Goal: Complete application form

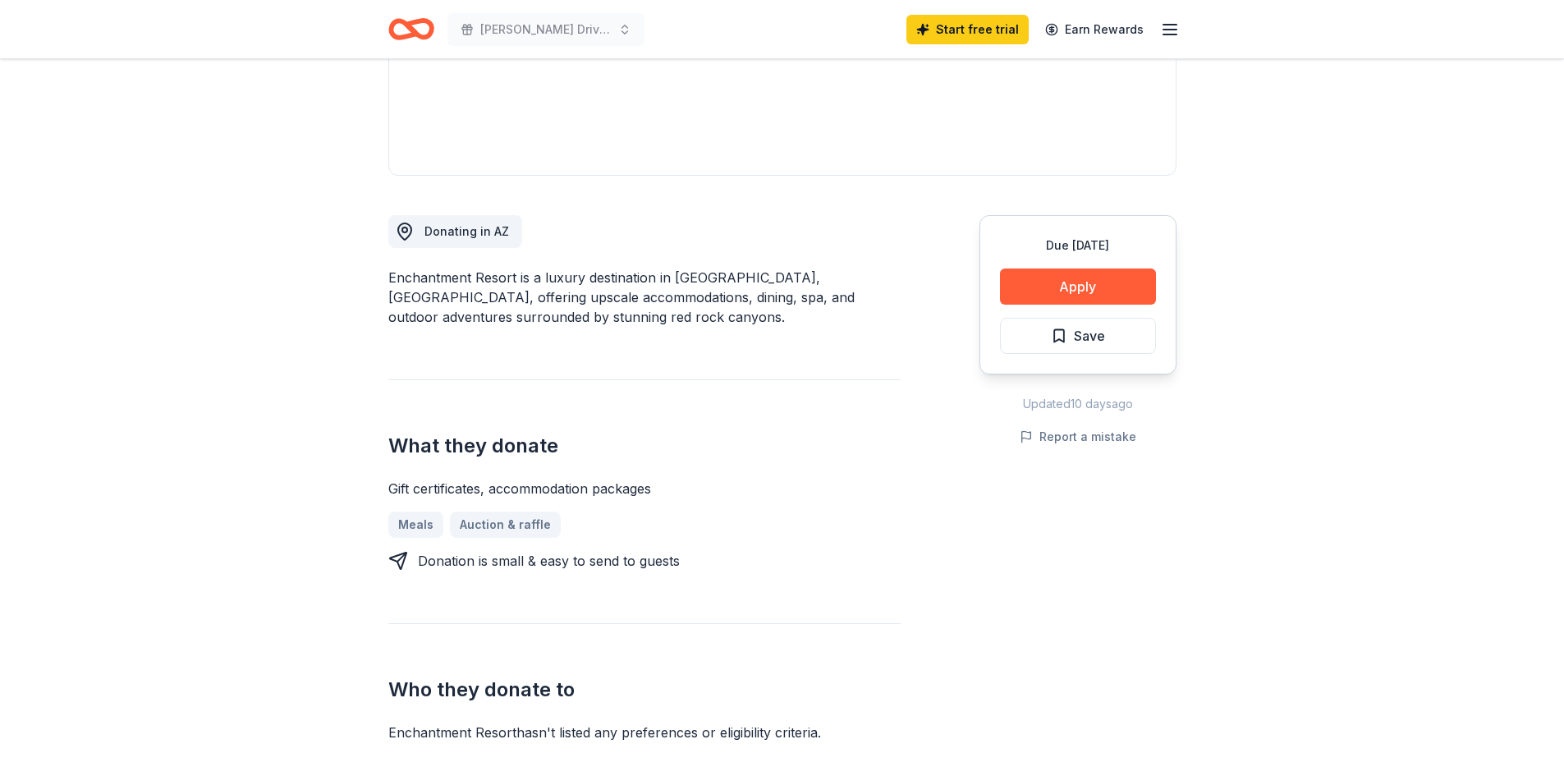
scroll to position [328, 0]
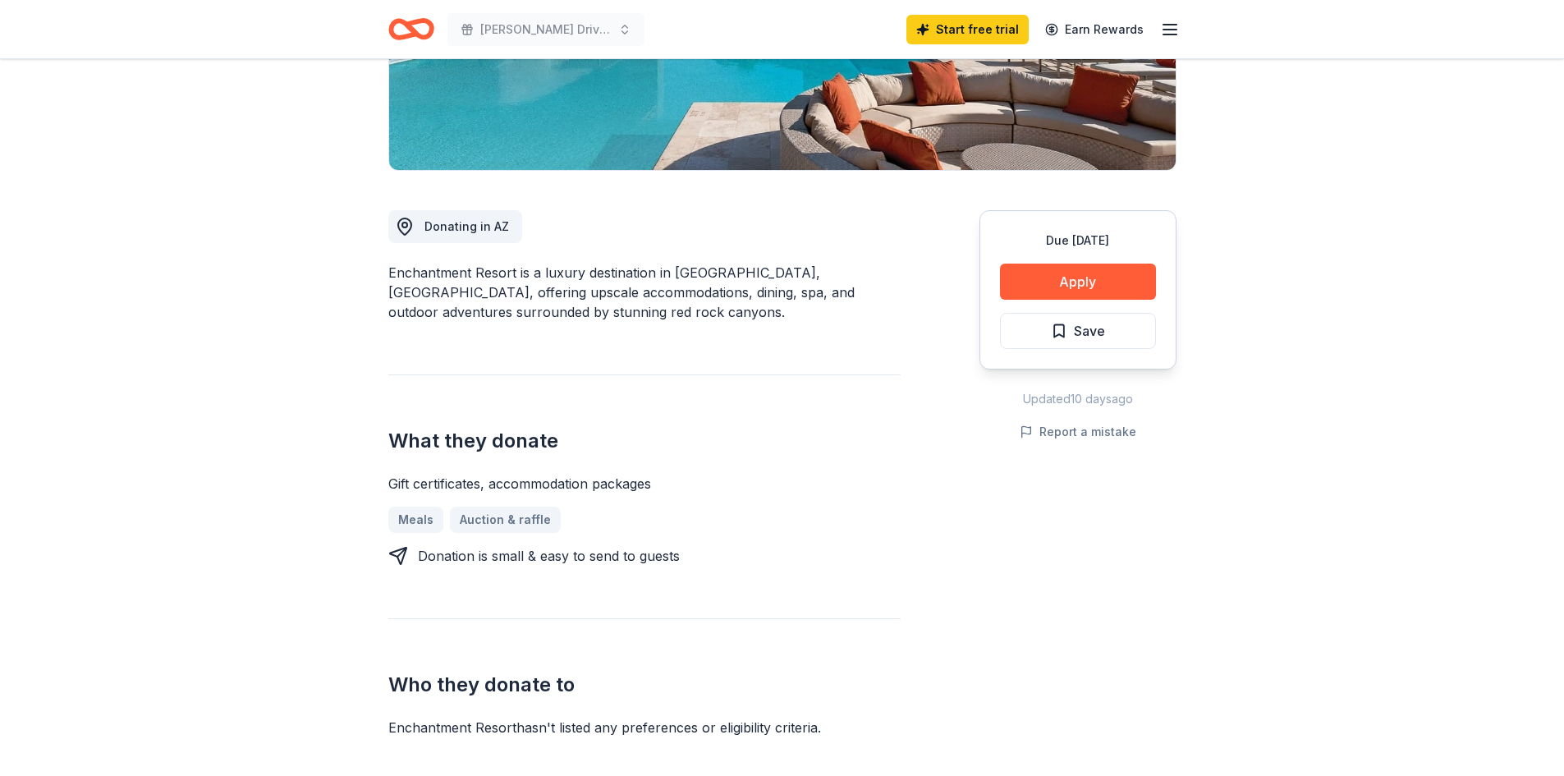
click at [1075, 278] on button "Apply" at bounding box center [1078, 282] width 156 height 36
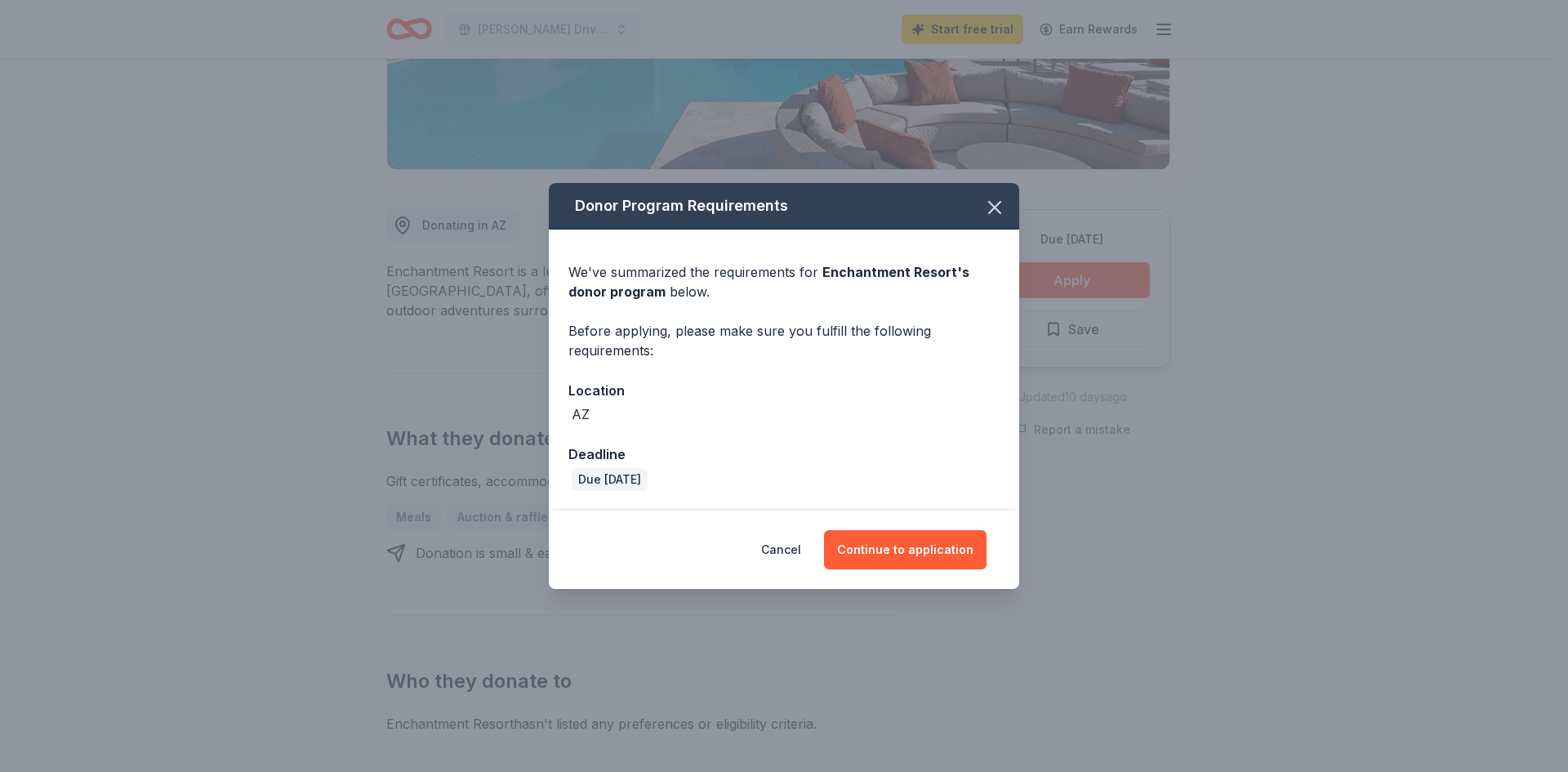
click at [908, 550] on button "Continue to application" at bounding box center [904, 549] width 162 height 39
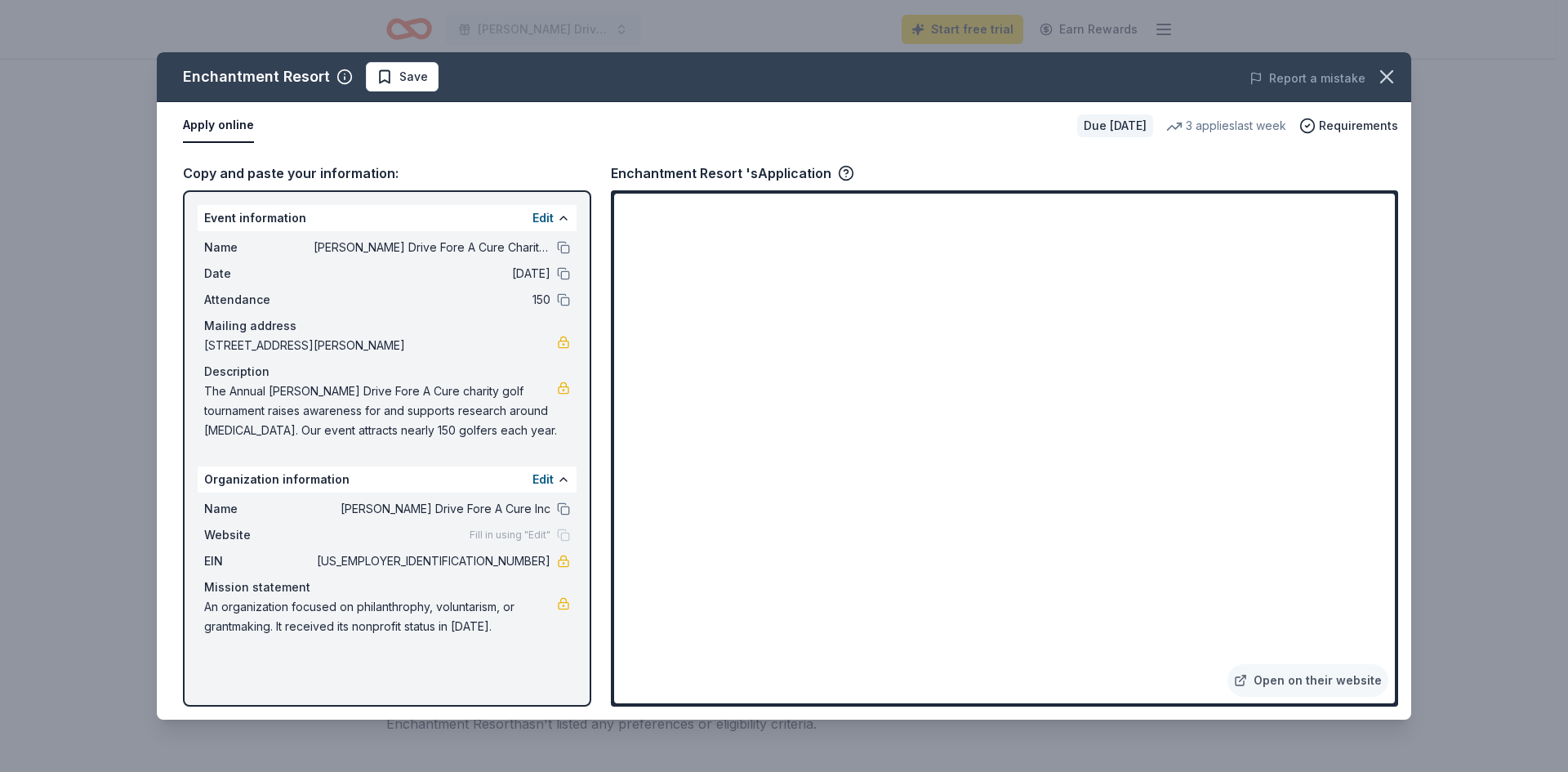
click at [211, 122] on button "Apply online" at bounding box center [218, 125] width 71 height 34
click at [216, 123] on button "Apply online" at bounding box center [218, 125] width 71 height 34
click at [1315, 122] on circle "button" at bounding box center [1308, 126] width 14 height 14
click at [941, 122] on div "Apply online" at bounding box center [624, 125] width 882 height 34
click at [217, 121] on button "Apply online" at bounding box center [218, 125] width 71 height 34
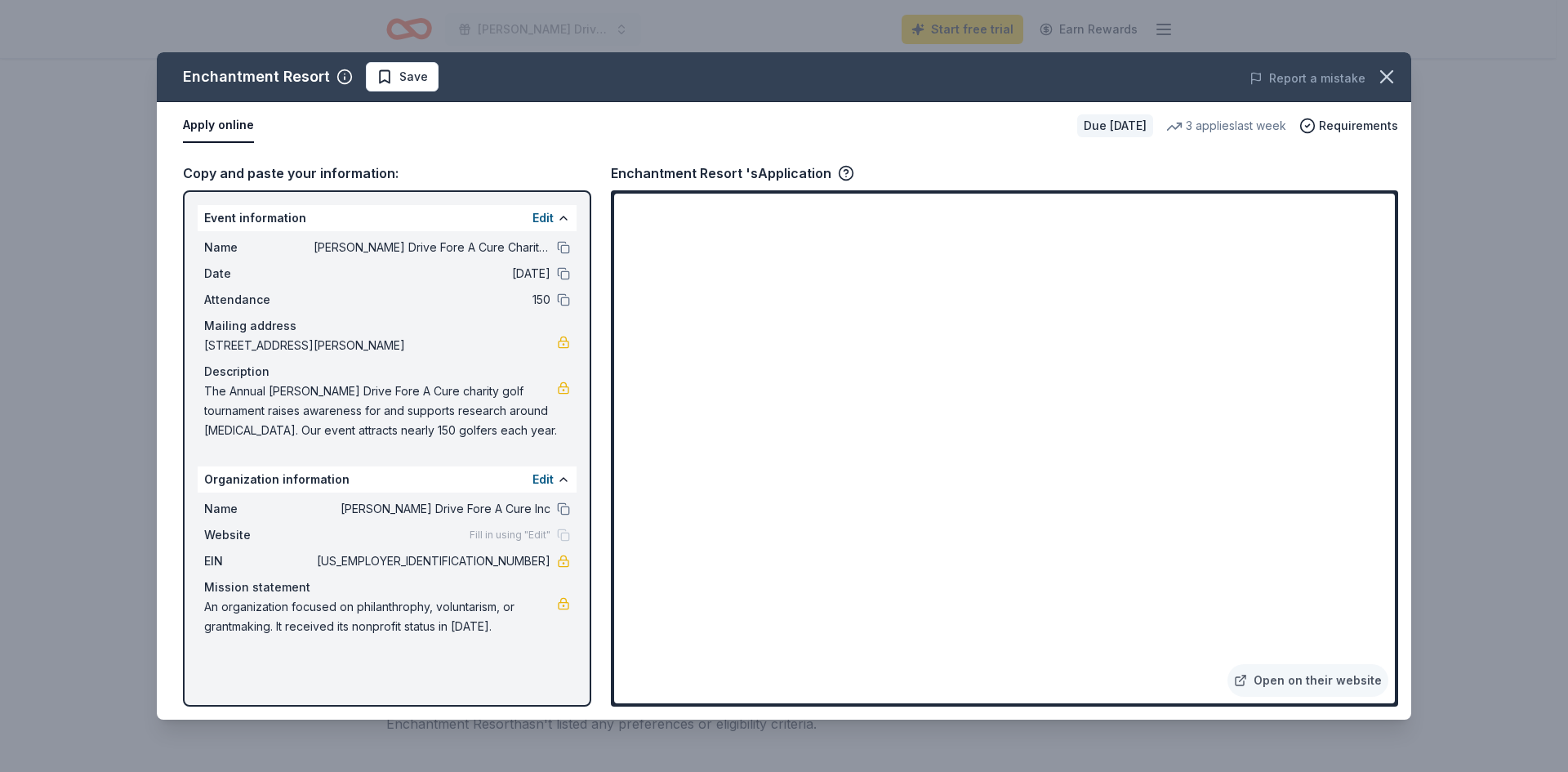
click at [409, 76] on span "Save" at bounding box center [413, 77] width 29 height 20
click at [1384, 76] on icon "button" at bounding box center [1387, 77] width 23 height 23
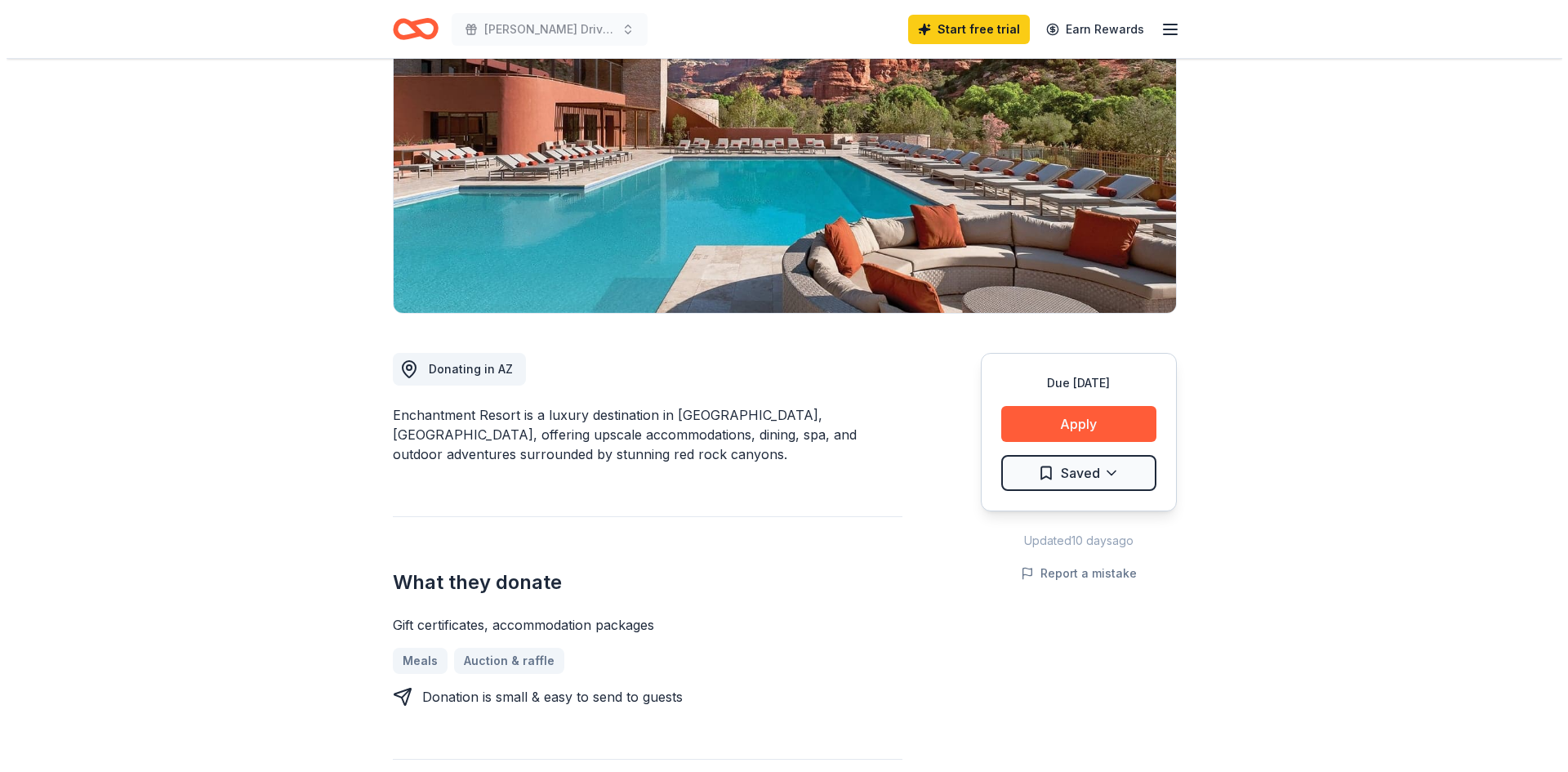
scroll to position [0, 0]
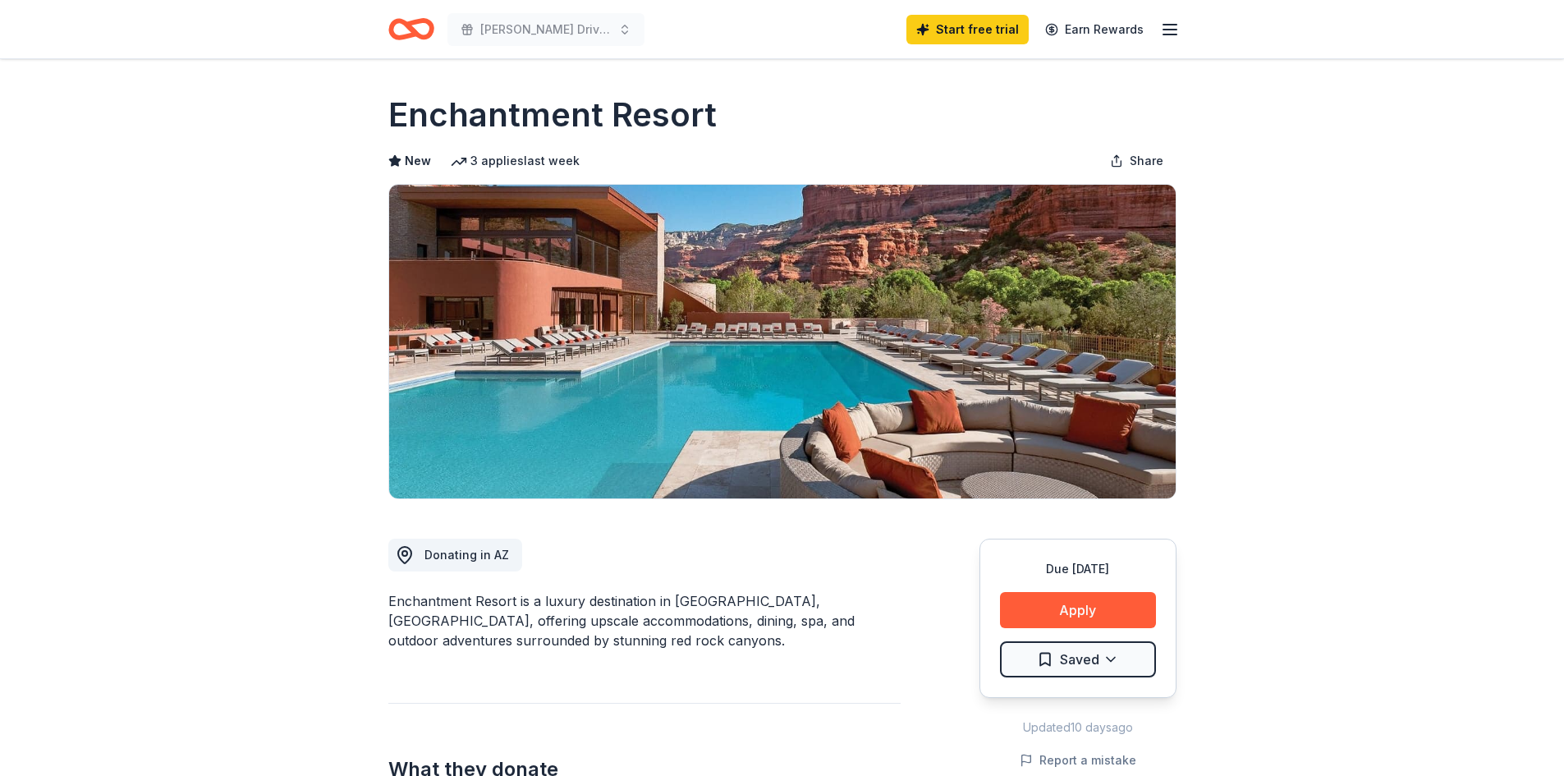
click at [1079, 612] on button "Apply" at bounding box center [1078, 610] width 156 height 36
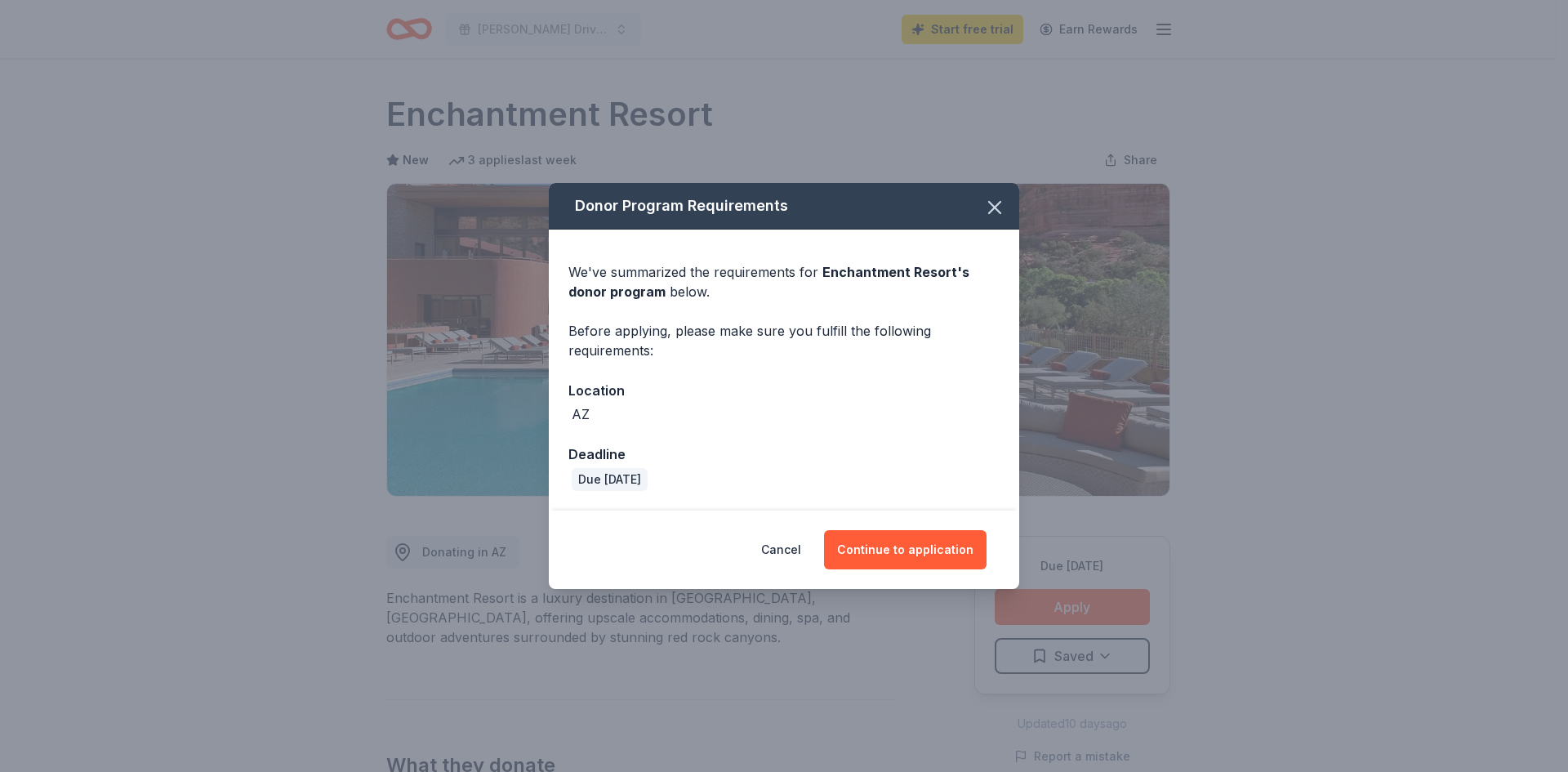
click at [909, 548] on button "Continue to application" at bounding box center [904, 549] width 162 height 39
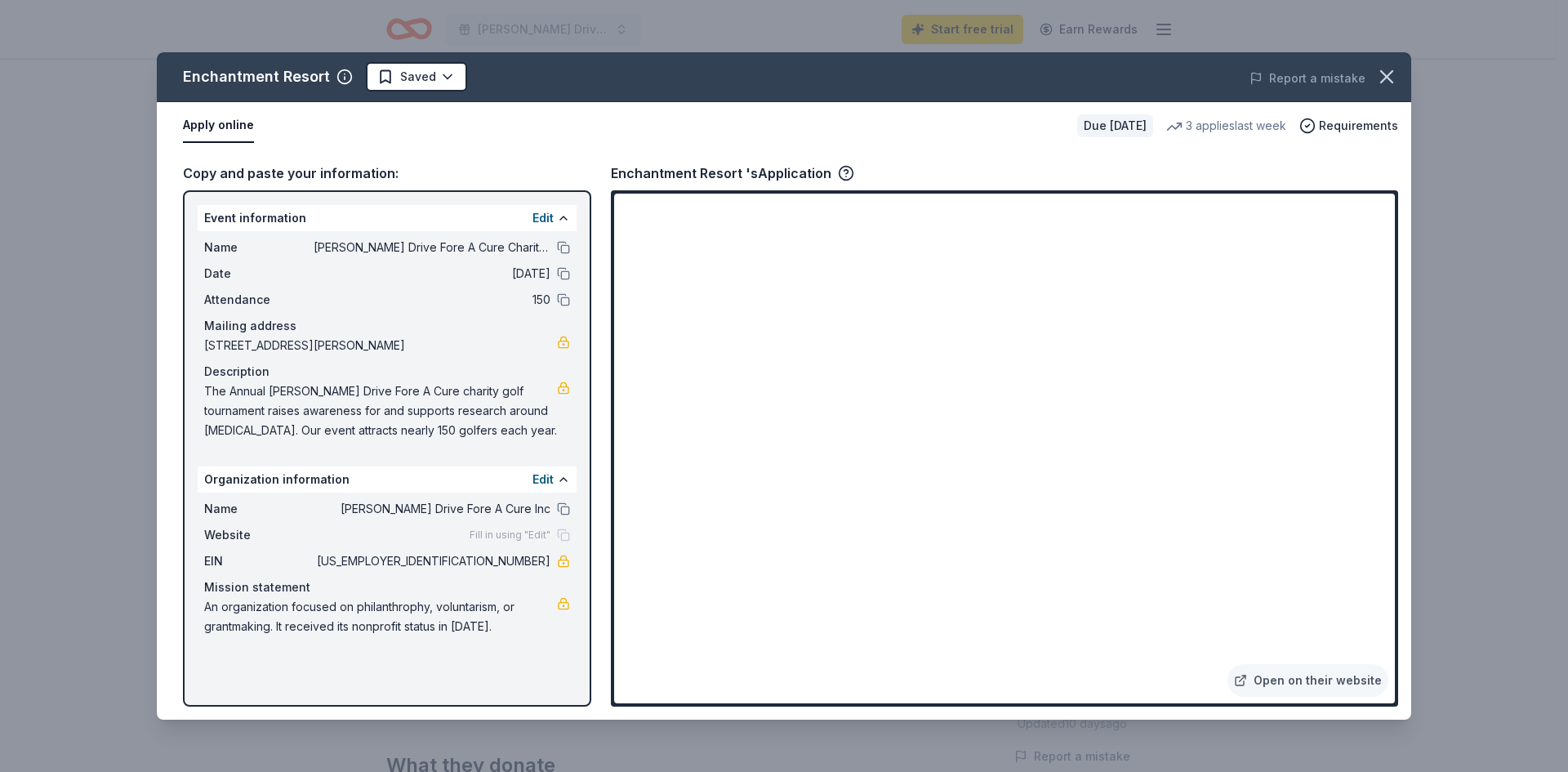
click at [439, 74] on html "[PERSON_NAME] Drive Fore A Cure Charity Golf Tournament Start free trial Earn R…" at bounding box center [784, 386] width 1568 height 772
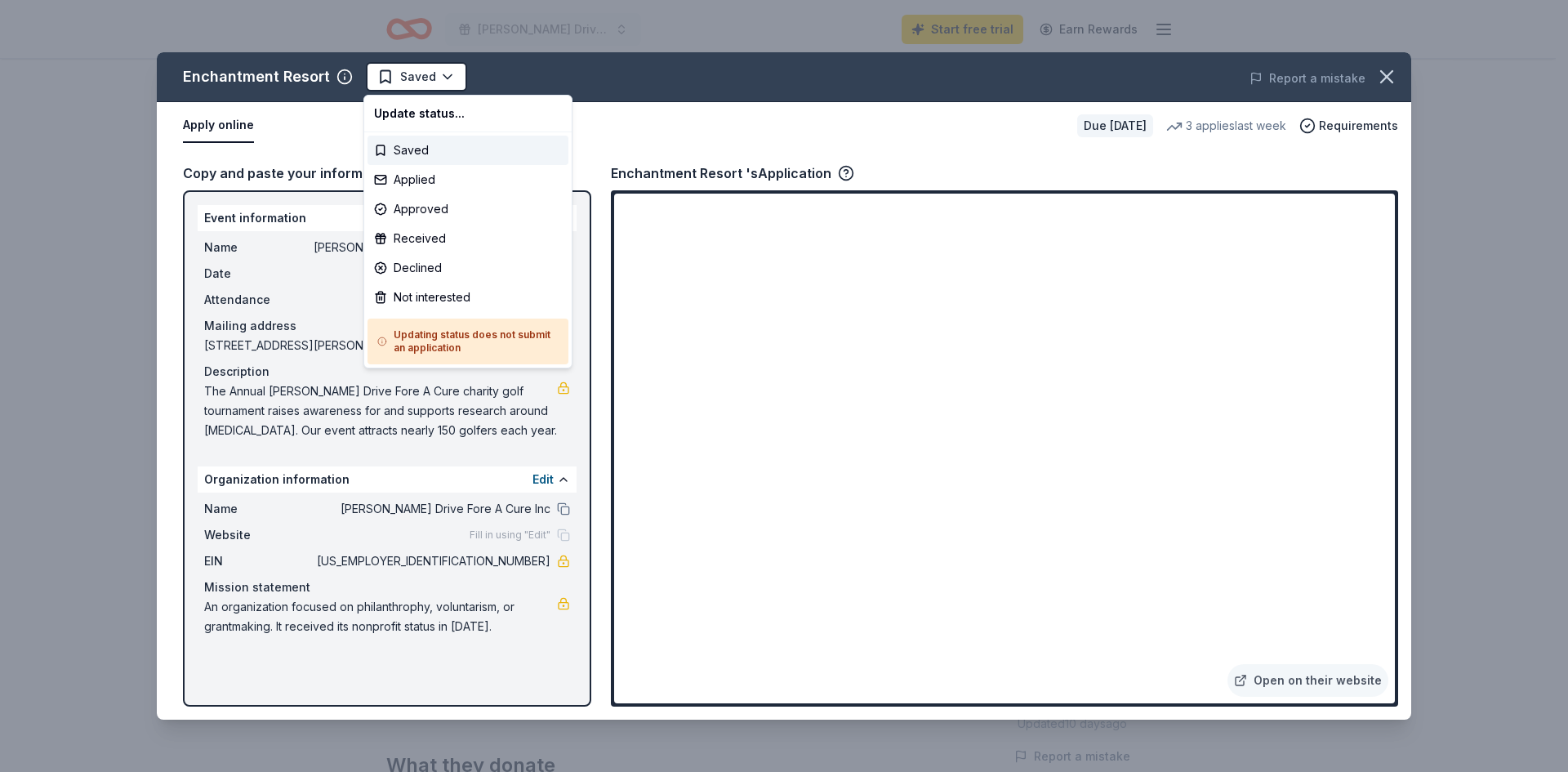
click at [279, 117] on html "[PERSON_NAME] Drive Fore A Cure Charity Golf Tournament Start free trial Earn R…" at bounding box center [784, 386] width 1568 height 772
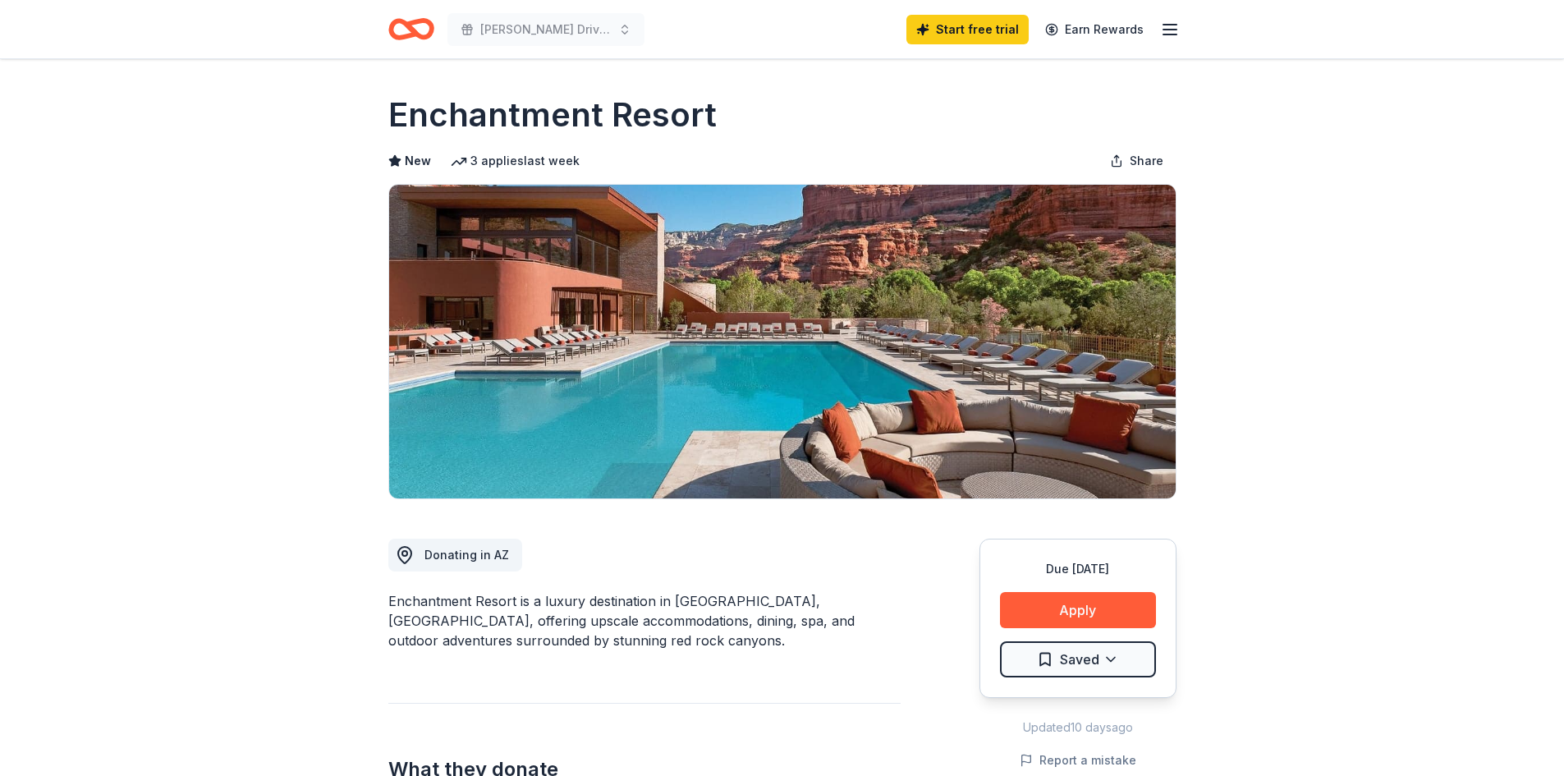
click at [1081, 610] on button "Apply" at bounding box center [1078, 610] width 156 height 36
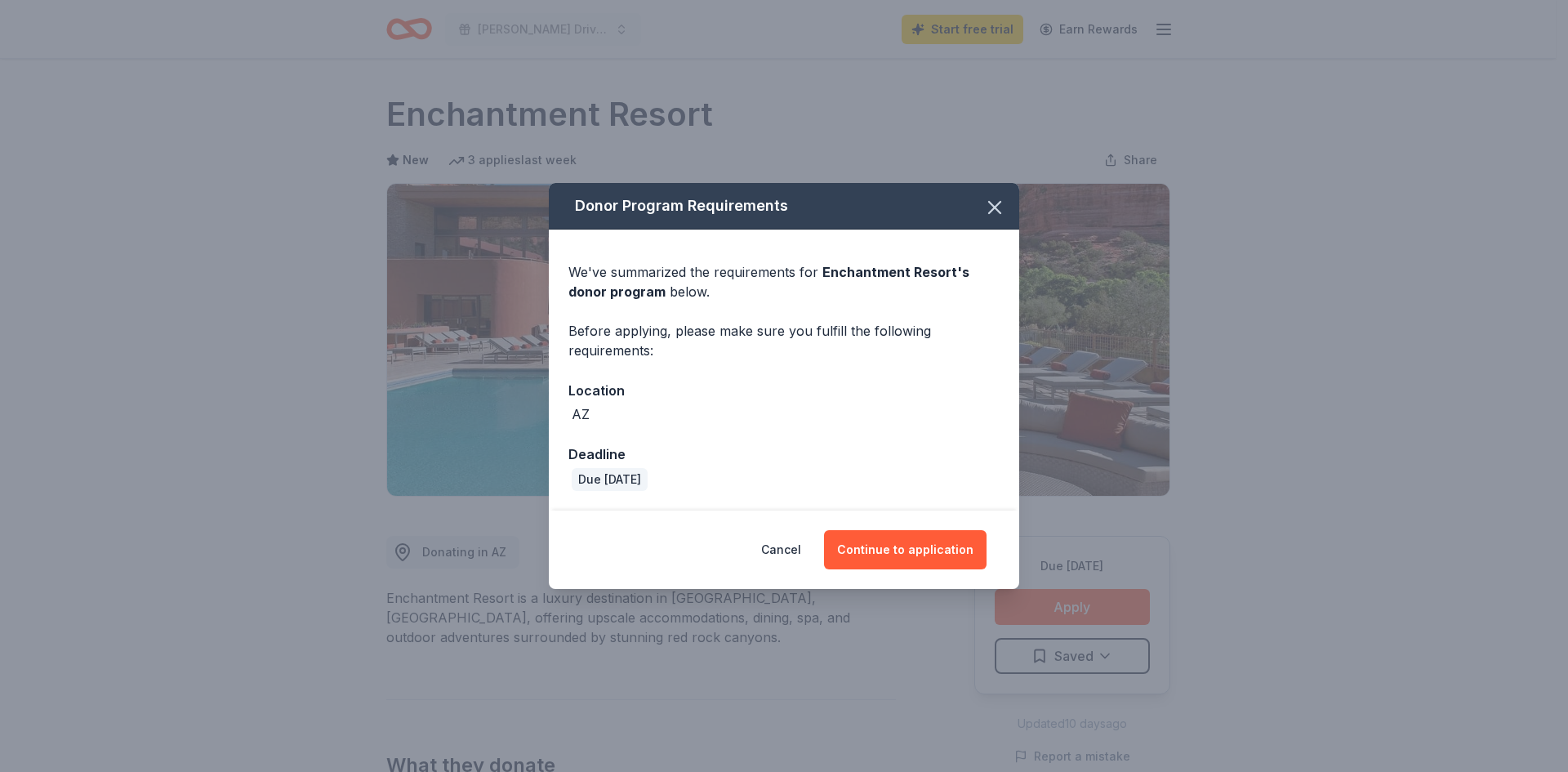
click at [915, 550] on button "Continue to application" at bounding box center [904, 549] width 162 height 39
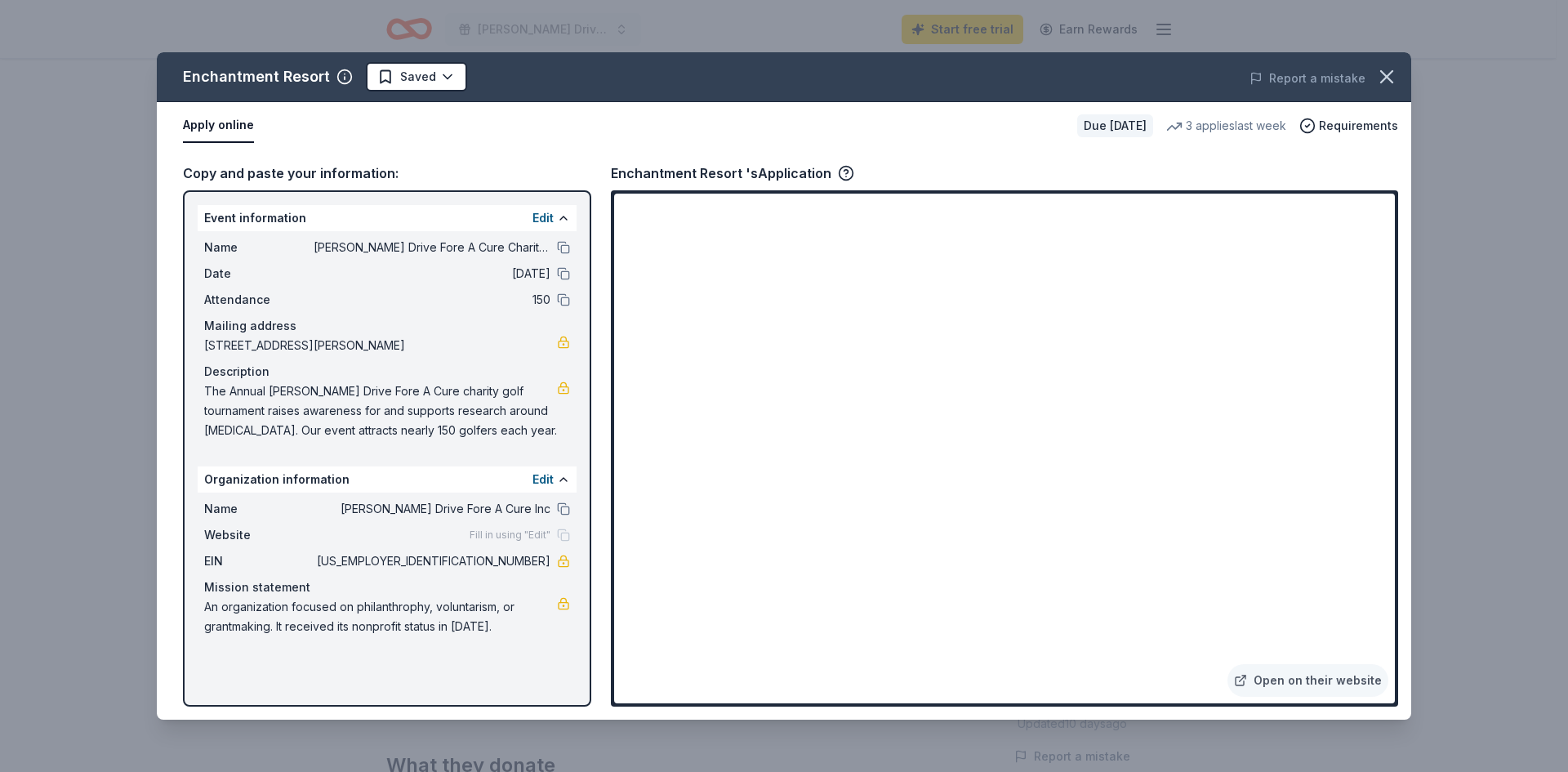
drag, startPoint x: 211, startPoint y: 122, endPoint x: 519, endPoint y: 145, distance: 308.9
click at [519, 145] on div "Apply online Due [DATE] 3 applies last week Requirements" at bounding box center [784, 126] width 1255 height 48
click at [543, 479] on button "Edit" at bounding box center [542, 480] width 21 height 20
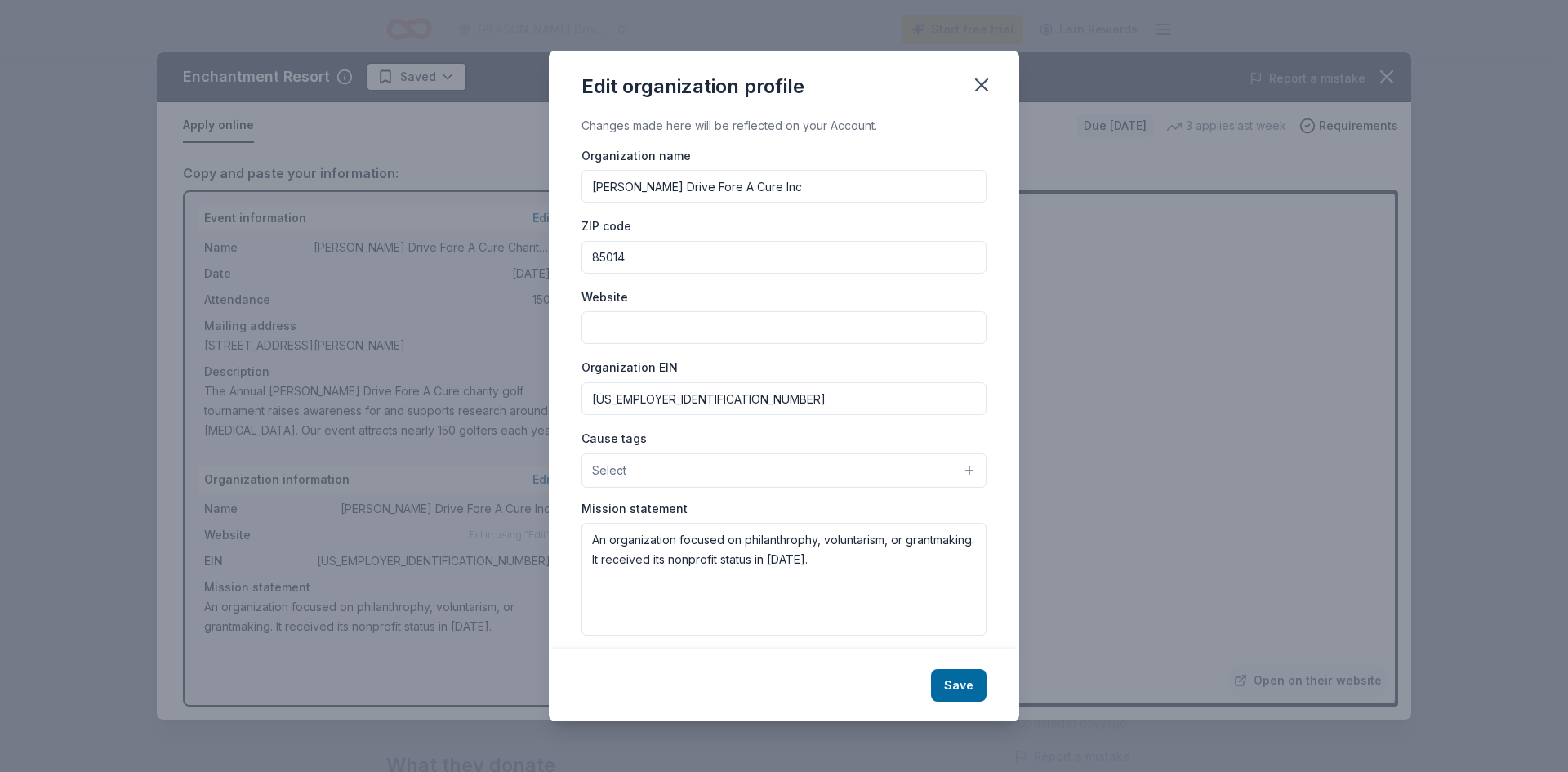
click at [781, 319] on input "Website" at bounding box center [784, 327] width 405 height 33
type input "[DOMAIN_NAME]"
drag, startPoint x: 967, startPoint y: 683, endPoint x: 995, endPoint y: 600, distance: 87.6
click at [995, 600] on div "Edit organization profile Changes made here will be reflected on your Account. …" at bounding box center [784, 386] width 471 height 672
click at [961, 470] on button "Select" at bounding box center [784, 471] width 405 height 34
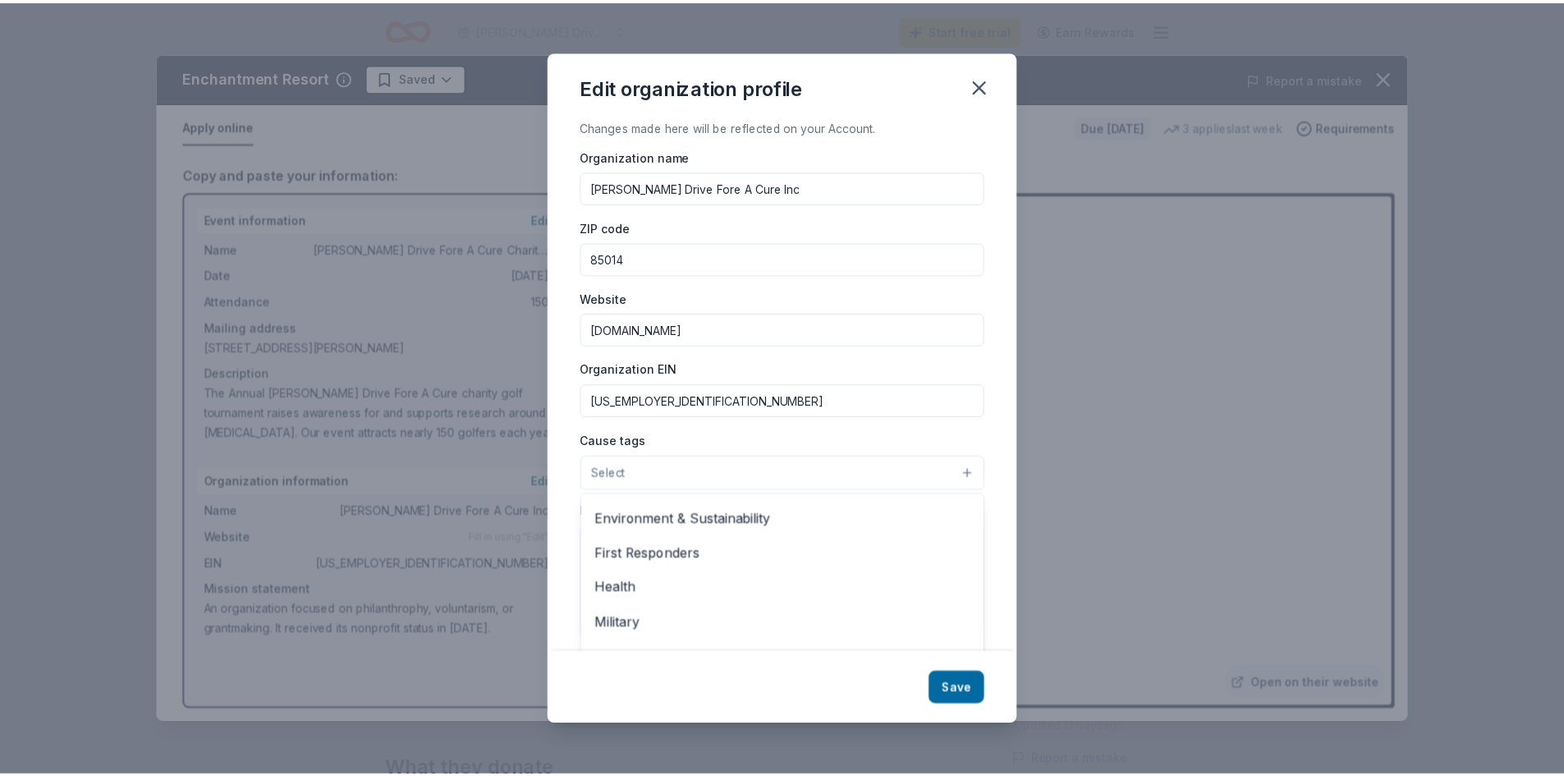
scroll to position [183, 0]
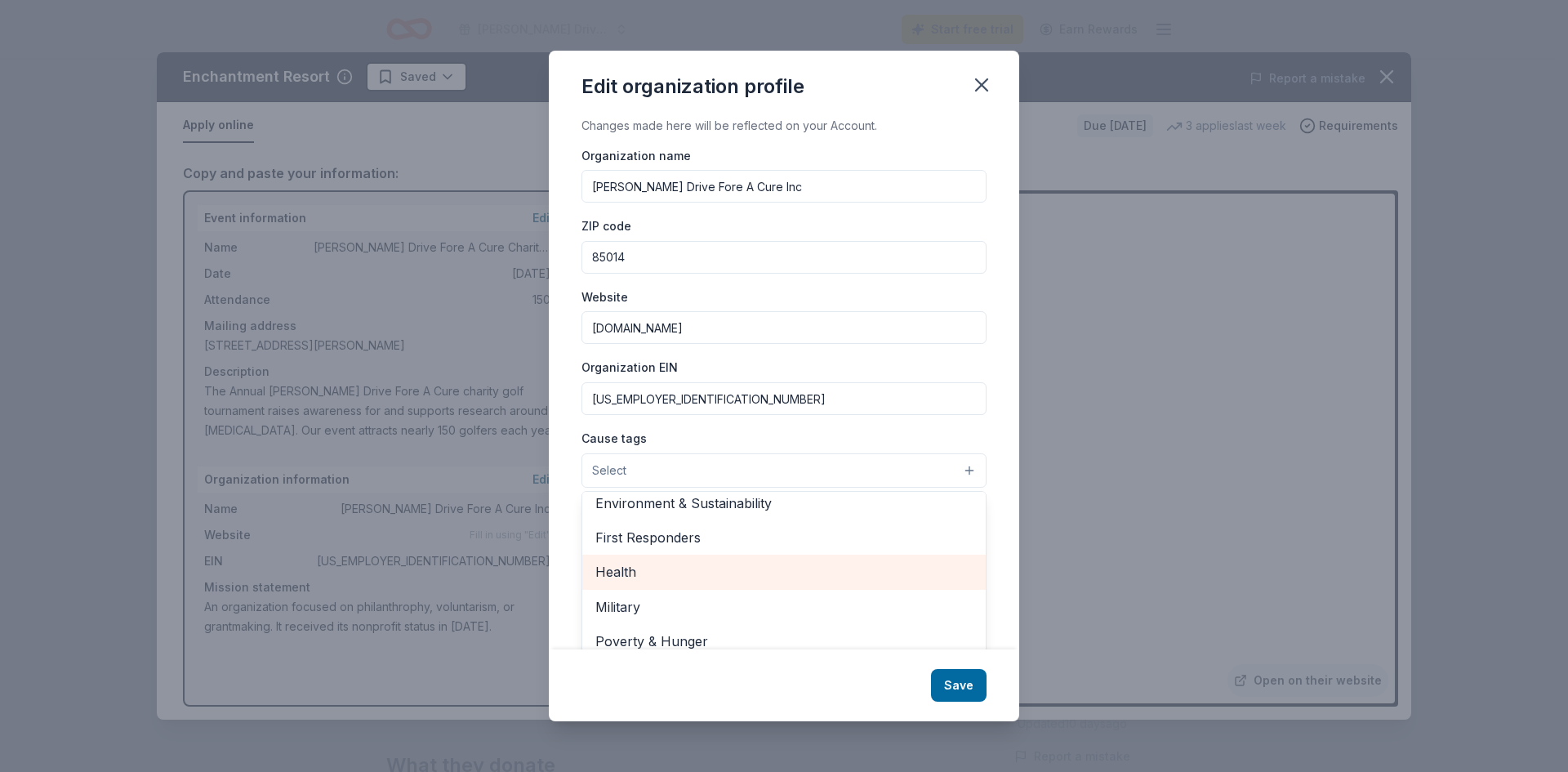
click at [613, 571] on span "Health" at bounding box center [784, 571] width 377 height 21
click at [953, 681] on div "Edit organization profile Changes made here will be reflected on your Account. …" at bounding box center [784, 386] width 471 height 672
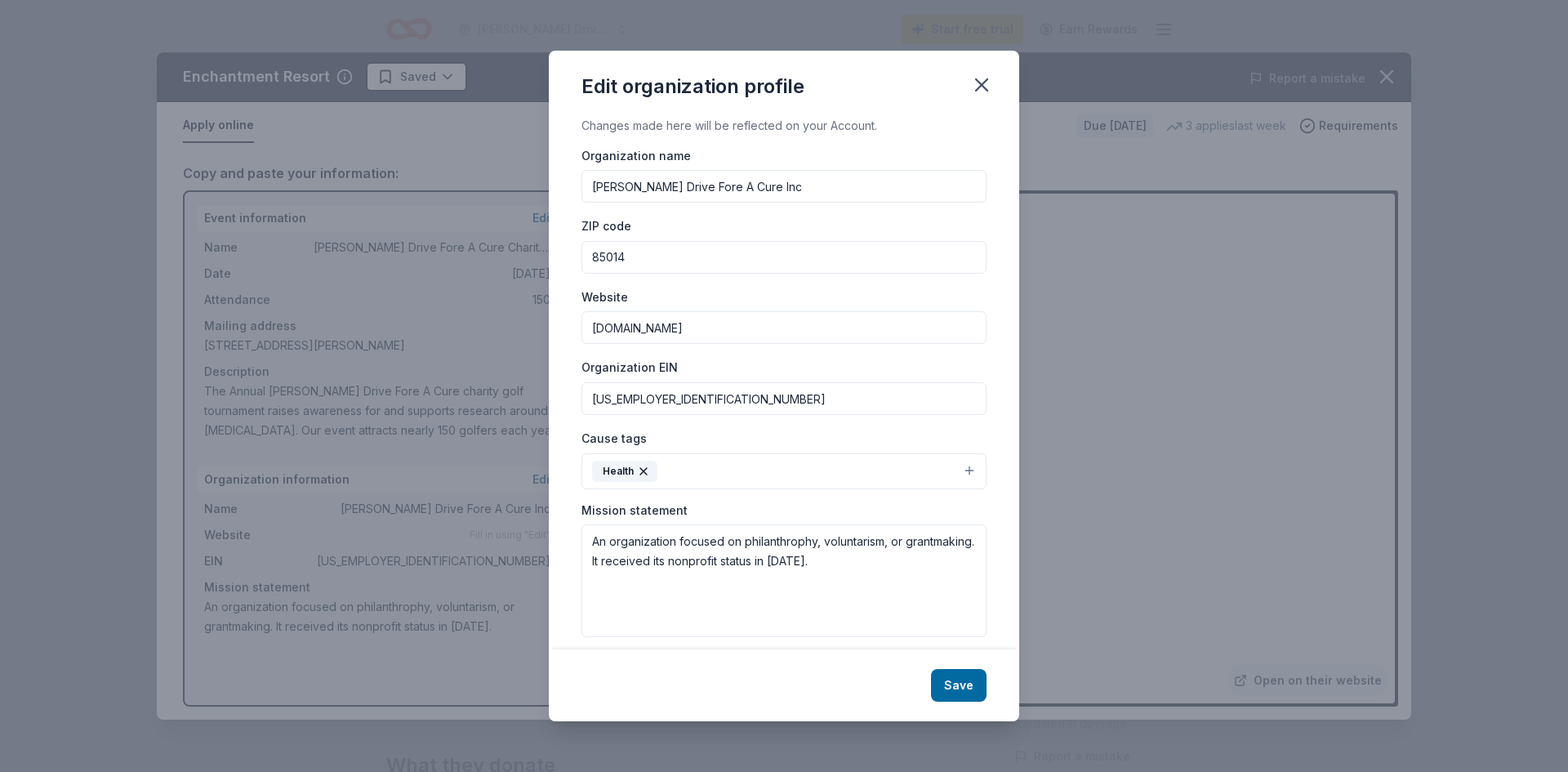
click at [953, 681] on button "Save" at bounding box center [959, 684] width 56 height 33
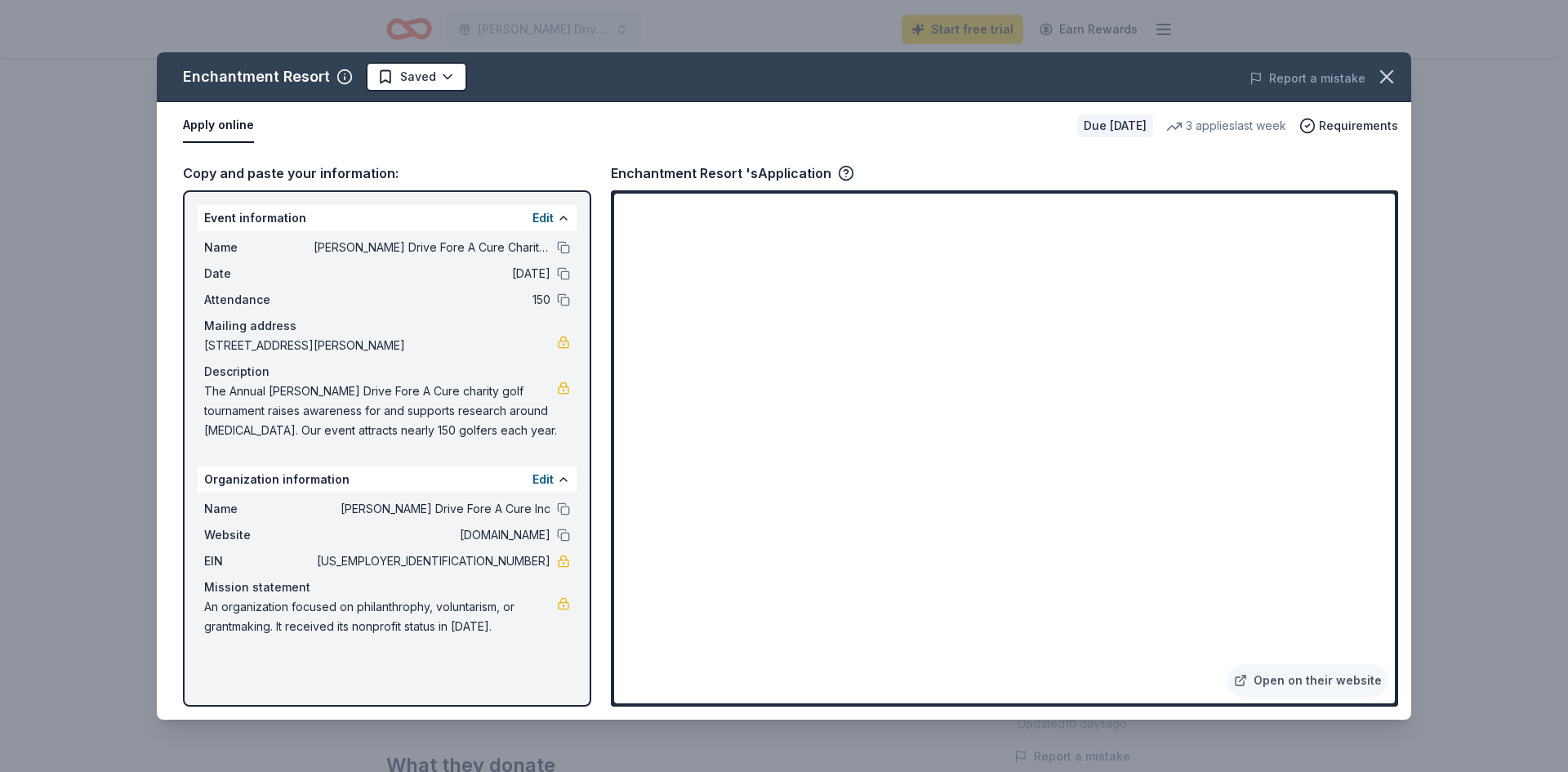
click at [842, 173] on icon "button" at bounding box center [846, 173] width 16 height 16
drag, startPoint x: 505, startPoint y: 435, endPoint x: 438, endPoint y: 412, distance: 70.8
click at [454, 413] on span "The Annual [PERSON_NAME] Drive Fore A Cure charity golf tournament raises aware…" at bounding box center [380, 410] width 353 height 59
drag, startPoint x: 204, startPoint y: 388, endPoint x: 366, endPoint y: 398, distance: 162.3
click at [361, 396] on div "Name [PERSON_NAME] Drive Fore A Cure Charity Golf Tournament Date [DATE] Attend…" at bounding box center [387, 338] width 379 height 216
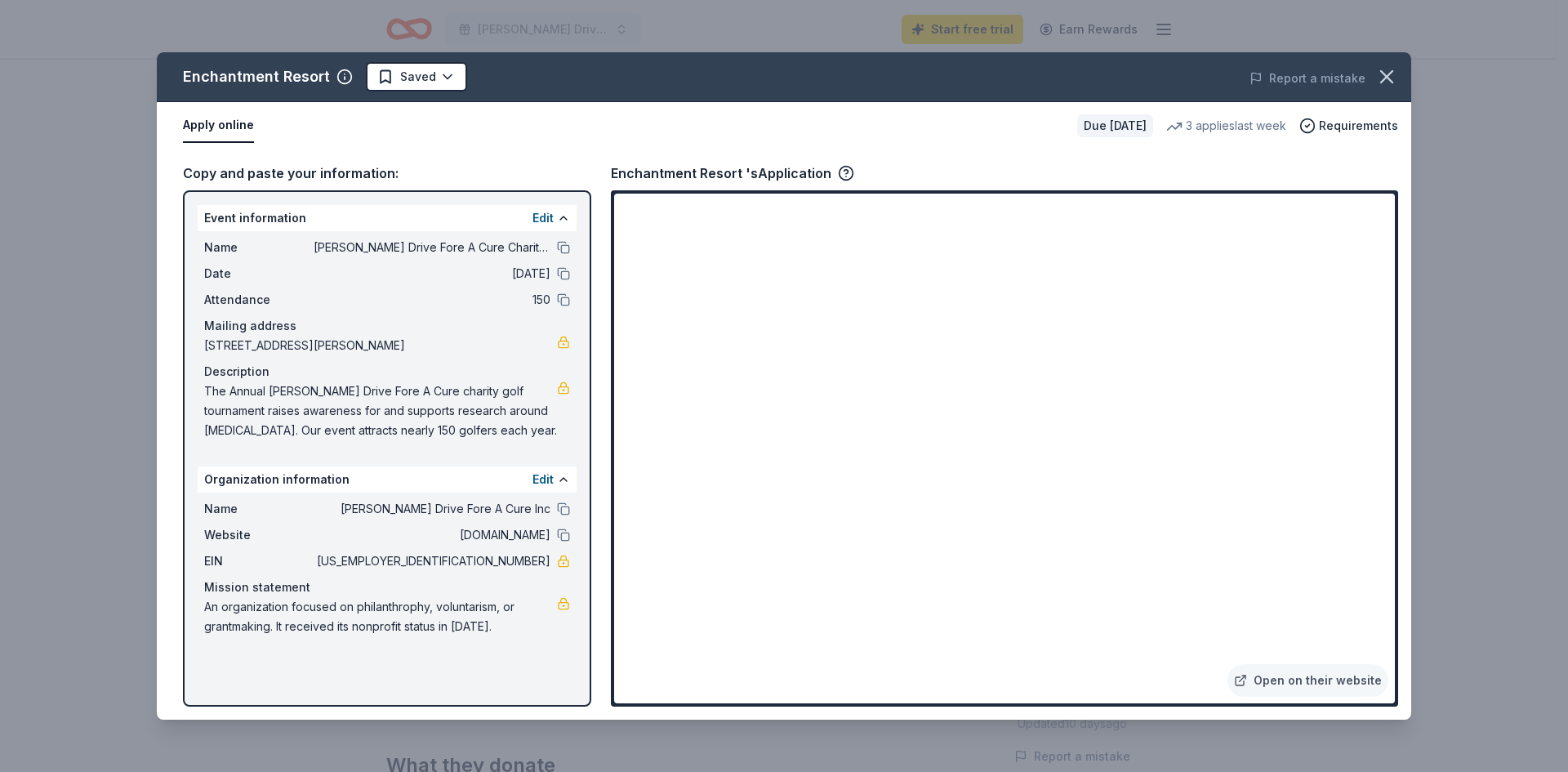
click at [1393, 77] on icon "button" at bounding box center [1387, 77] width 23 height 23
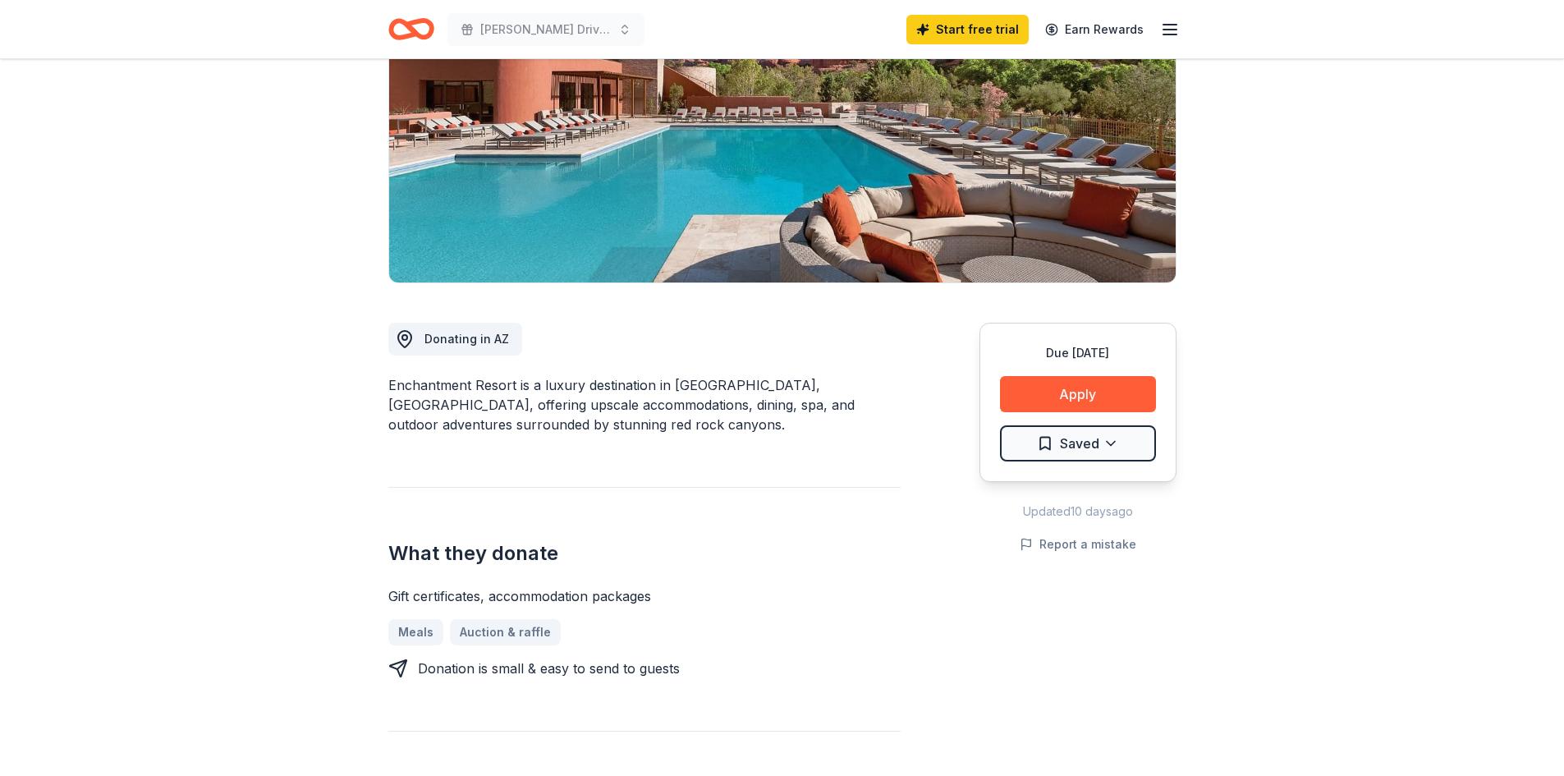
scroll to position [328, 0]
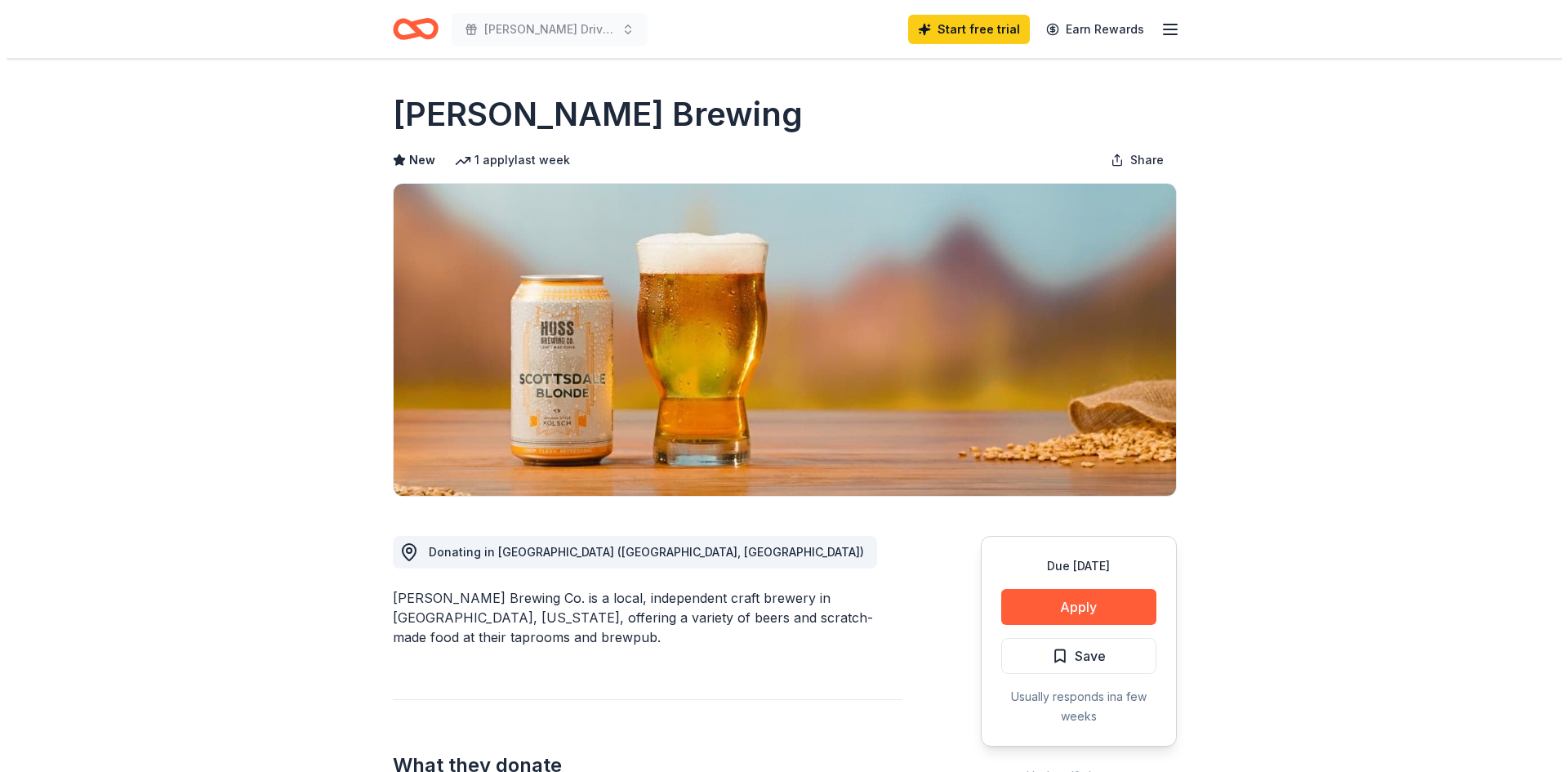
scroll to position [163, 0]
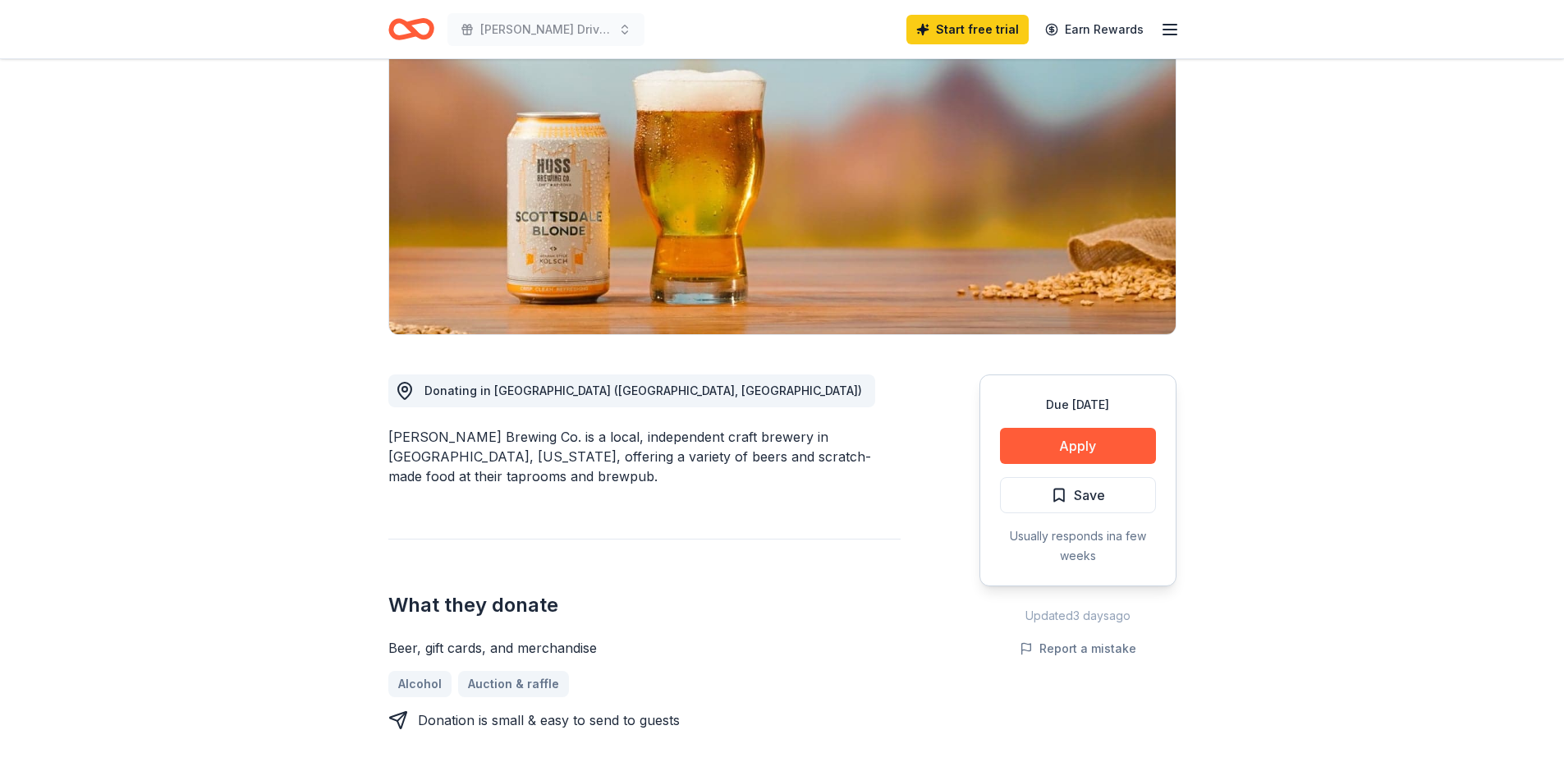
click at [1080, 438] on button "Apply" at bounding box center [1078, 446] width 156 height 36
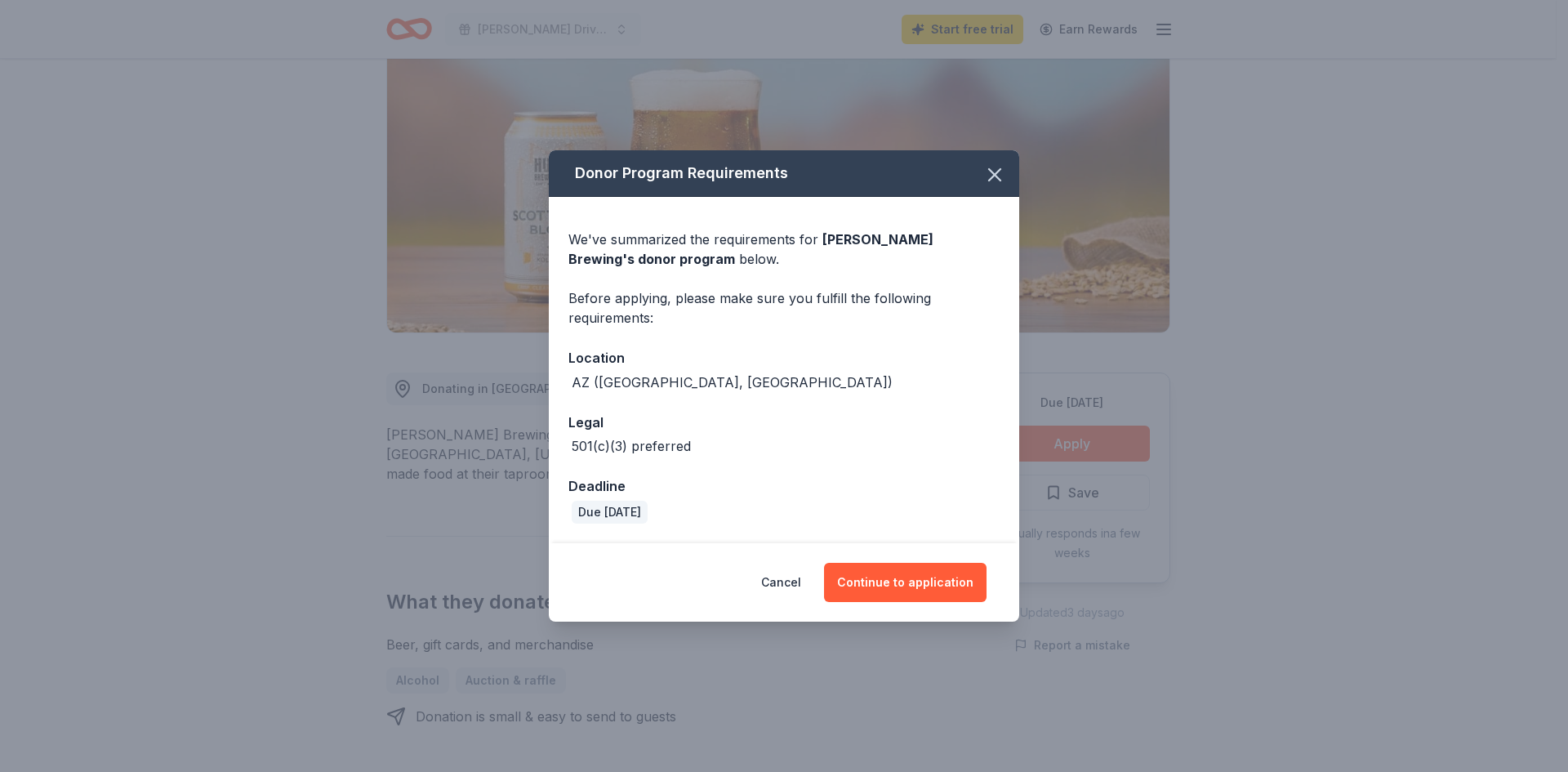
click at [901, 576] on button "Continue to application" at bounding box center [904, 582] width 162 height 39
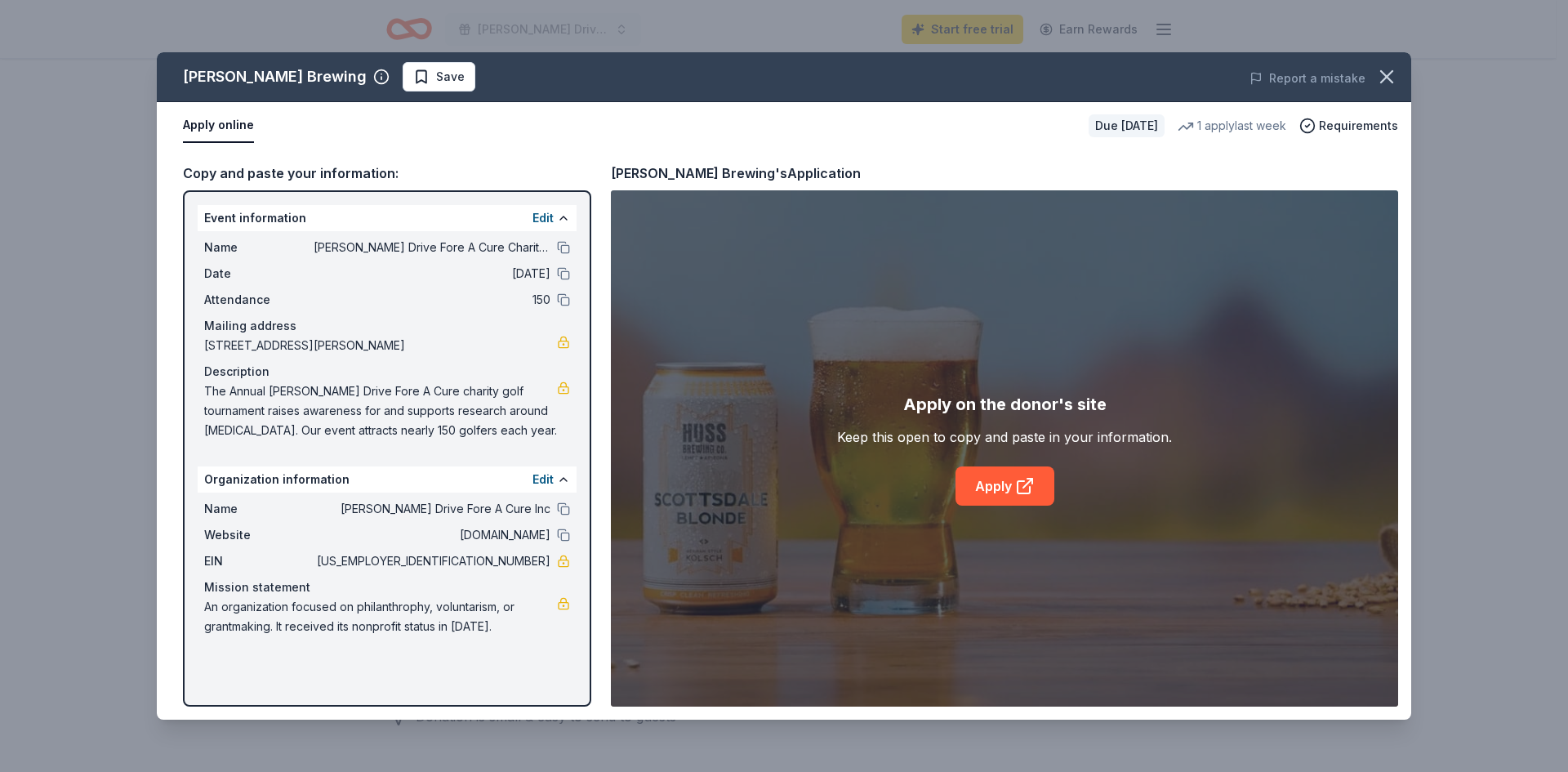
click at [997, 482] on link "Apply" at bounding box center [1005, 485] width 98 height 39
